Goal: Register for event/course

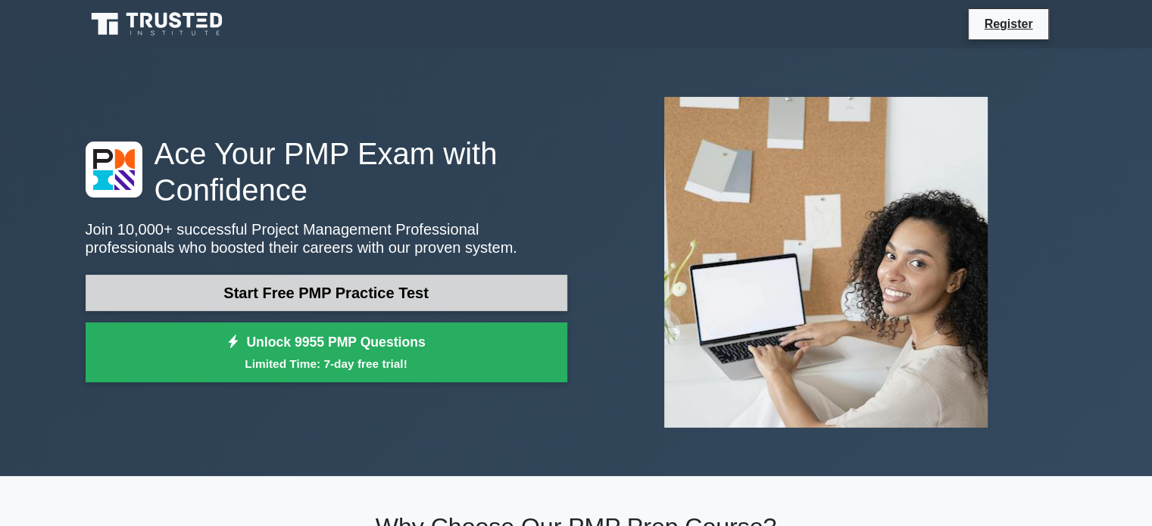
click at [421, 302] on link "Start Free PMP Practice Test" at bounding box center [327, 293] width 482 height 36
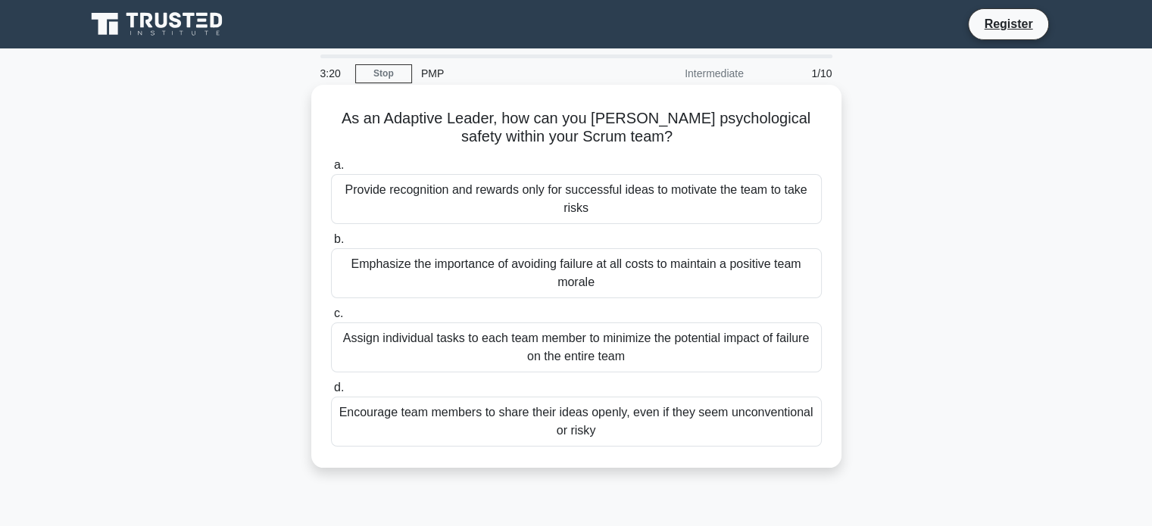
click at [545, 264] on div "Emphasize the importance of avoiding failure at all costs to maintain a positiv…" at bounding box center [576, 273] width 491 height 50
click at [331, 245] on input "b. Emphasize the importance of avoiding failure at all costs to maintain a posi…" at bounding box center [331, 240] width 0 height 10
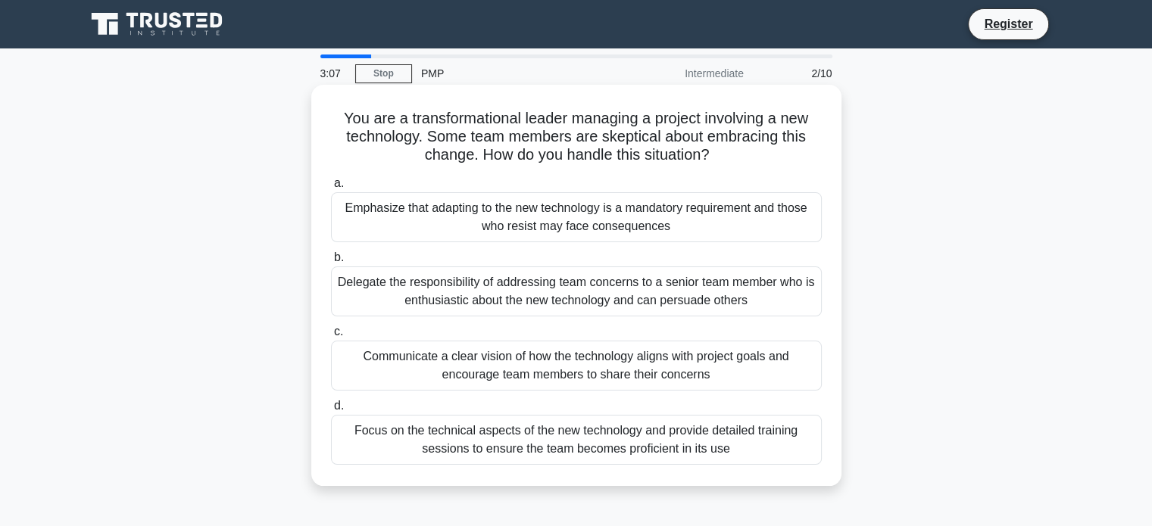
click at [677, 294] on div "Delegate the responsibility of addressing team concerns to a senior team member…" at bounding box center [576, 292] width 491 height 50
click at [331, 263] on input "b. Delegate the responsibility of addressing team concerns to a senior team mem…" at bounding box center [331, 258] width 0 height 10
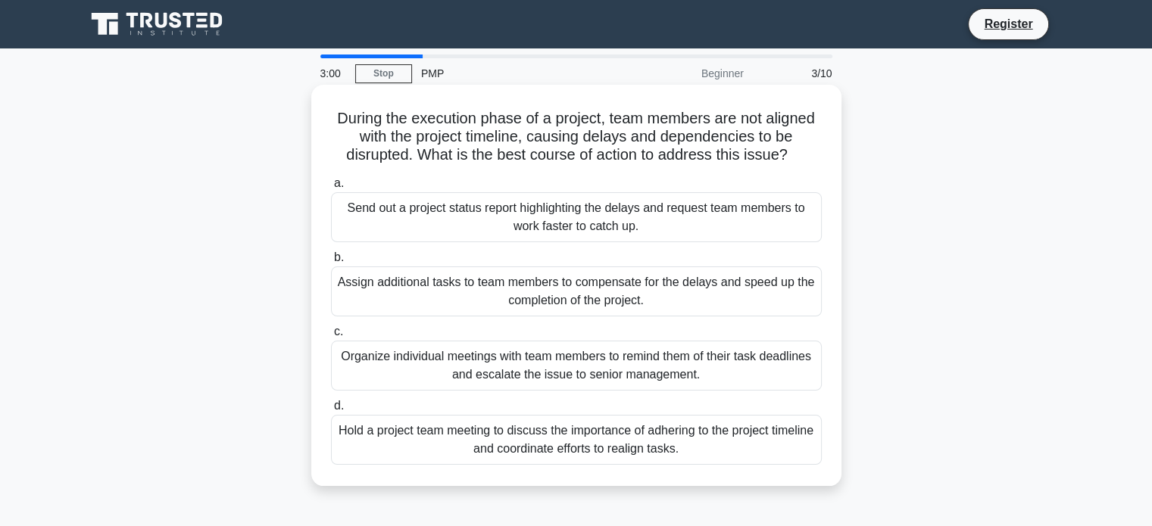
click at [603, 293] on div "Assign additional tasks to team members to compensate for the delays and speed …" at bounding box center [576, 292] width 491 height 50
click at [331, 263] on input "b. Assign additional tasks to team members to compensate for the delays and spe…" at bounding box center [331, 258] width 0 height 10
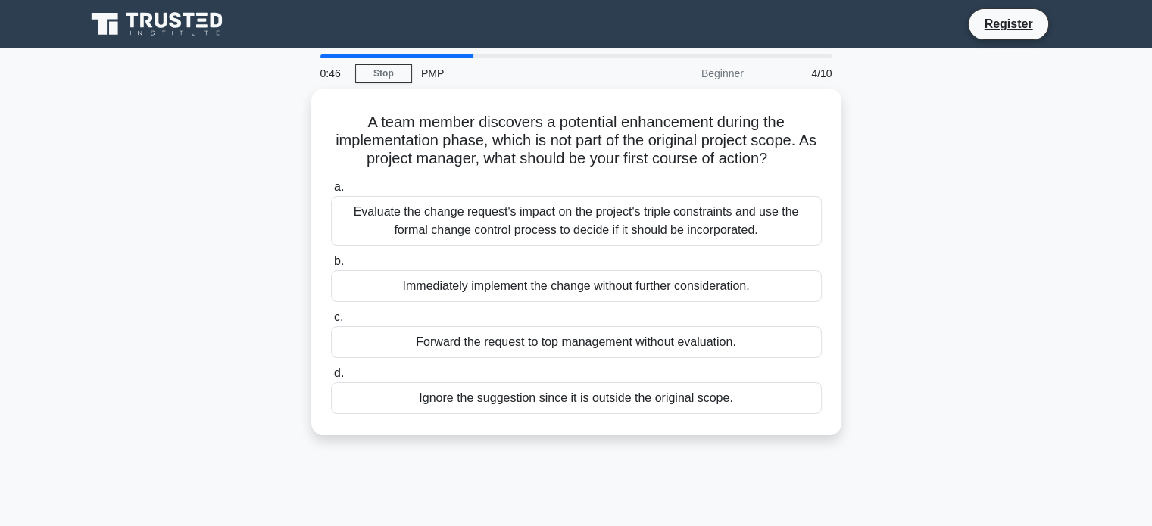
click at [444, 69] on div "PMP" at bounding box center [516, 73] width 208 height 30
click at [450, 80] on div "PMP" at bounding box center [516, 73] width 208 height 30
click at [448, 75] on div "PMP" at bounding box center [516, 73] width 208 height 30
click at [724, 81] on div "Beginner" at bounding box center [686, 73] width 133 height 30
